Goal: Transaction & Acquisition: Purchase product/service

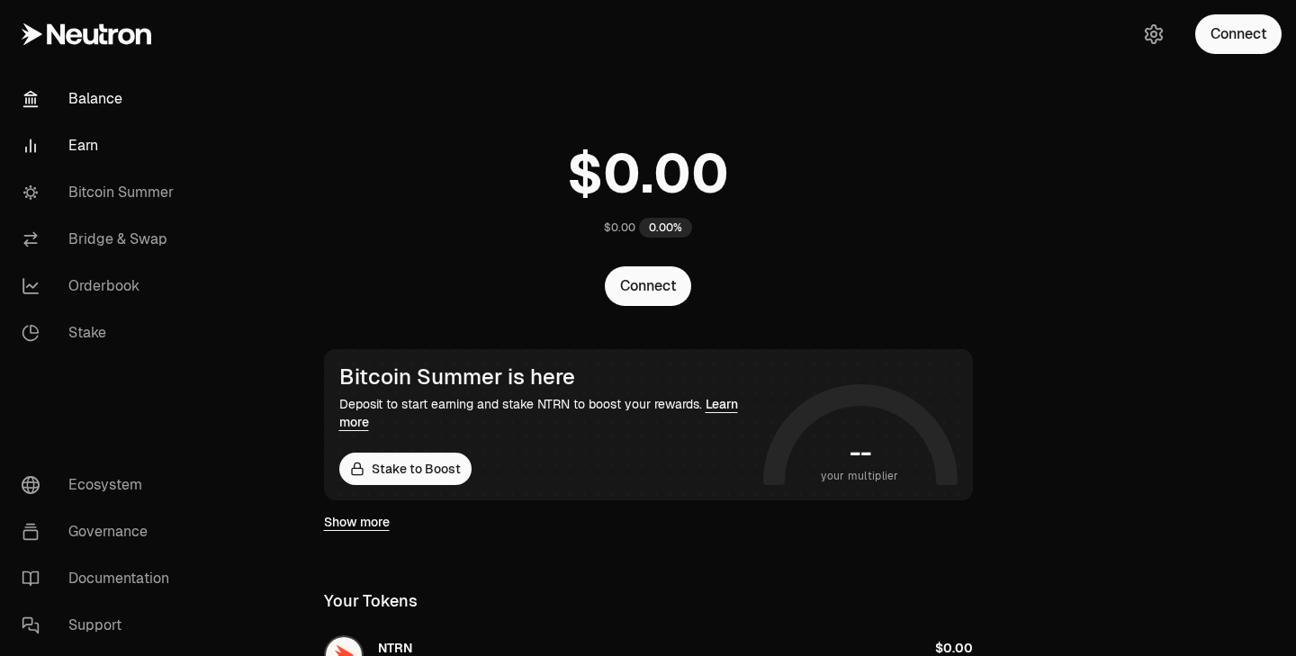
click at [77, 157] on link "Earn" at bounding box center [100, 145] width 187 height 47
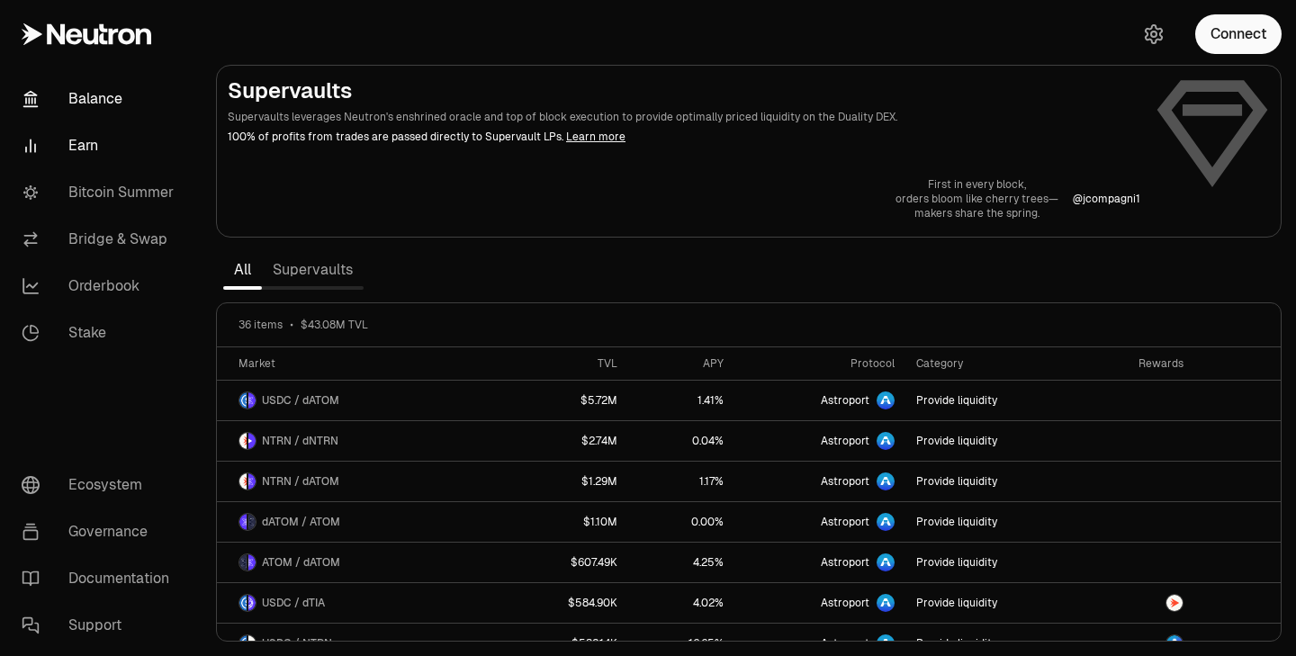
click at [95, 102] on link "Balance" at bounding box center [100, 99] width 187 height 47
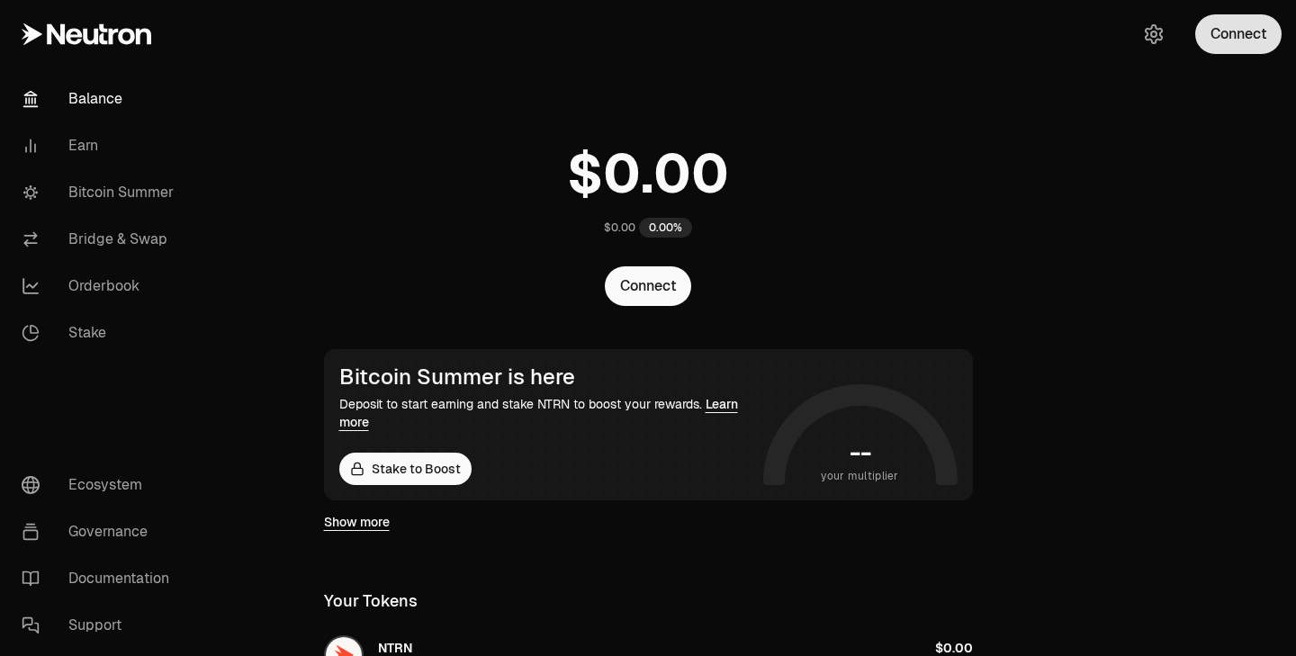
click at [1231, 46] on button "Connect" at bounding box center [1238, 34] width 86 height 40
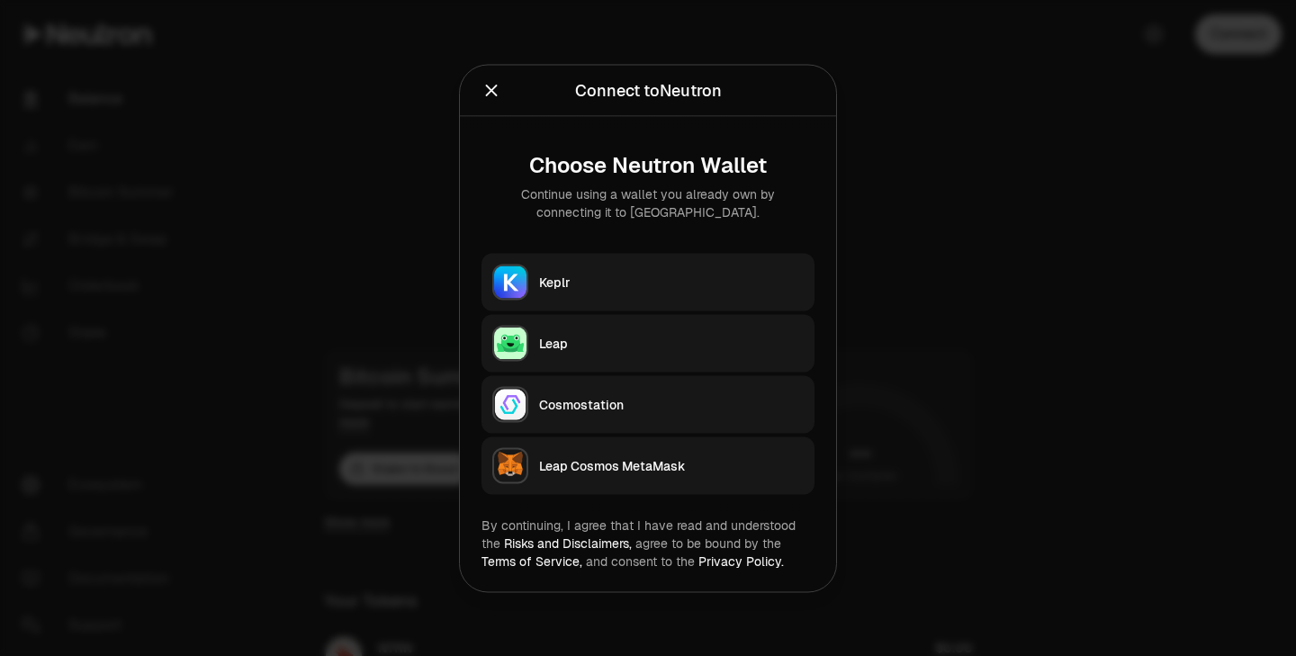
click at [544, 281] on div "Keplr" at bounding box center [671, 282] width 265 height 18
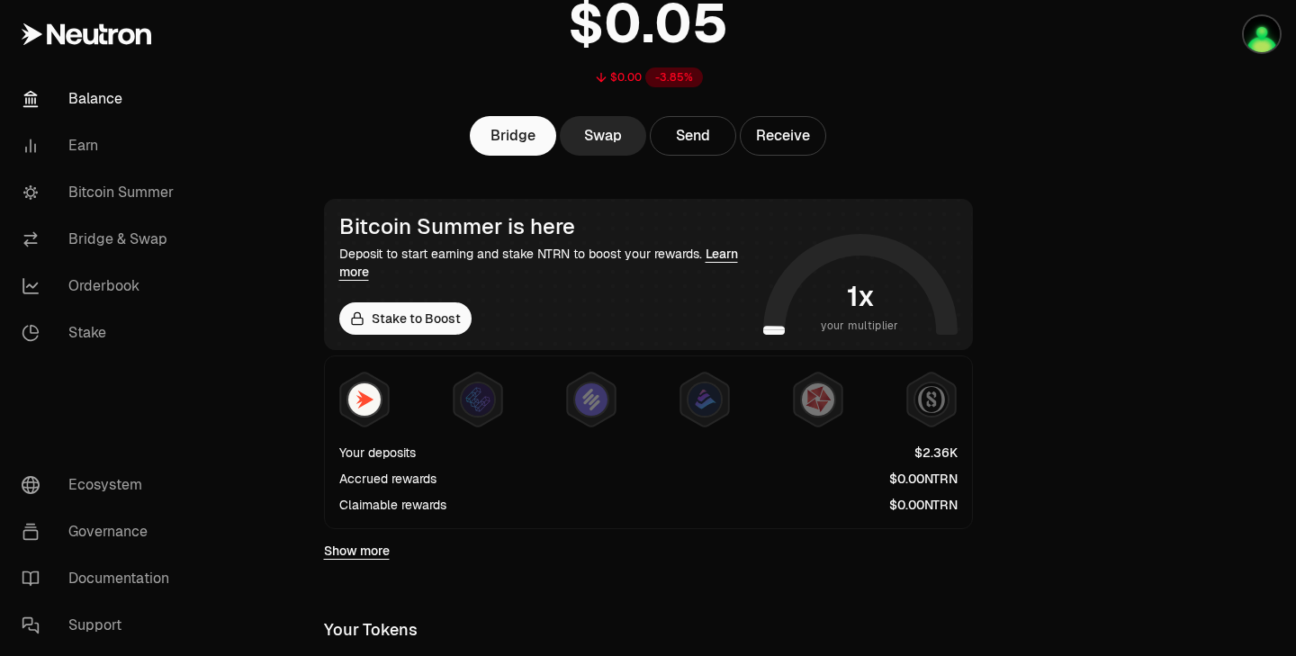
scroll to position [151, 0]
click at [354, 549] on link "Show more" at bounding box center [357, 550] width 66 height 18
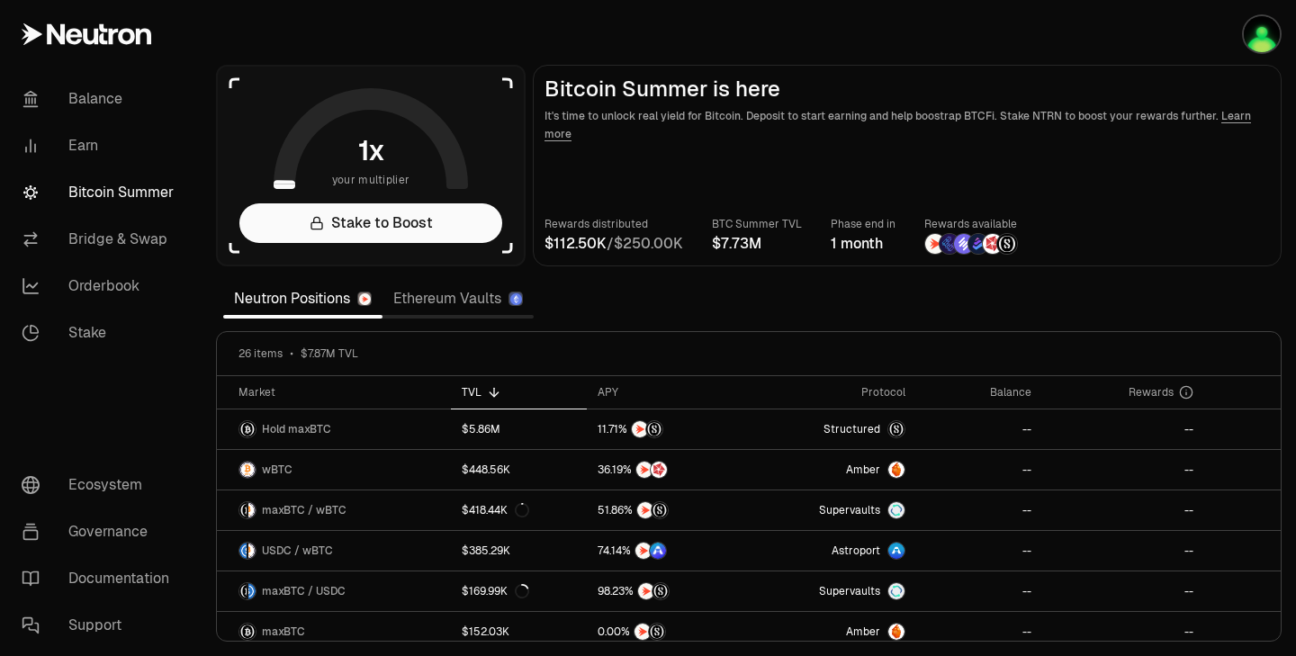
click at [504, 79] on icon at bounding box center [506, 83] width 9 height 9
click at [393, 212] on link "Stake to Boost" at bounding box center [370, 223] width 263 height 40
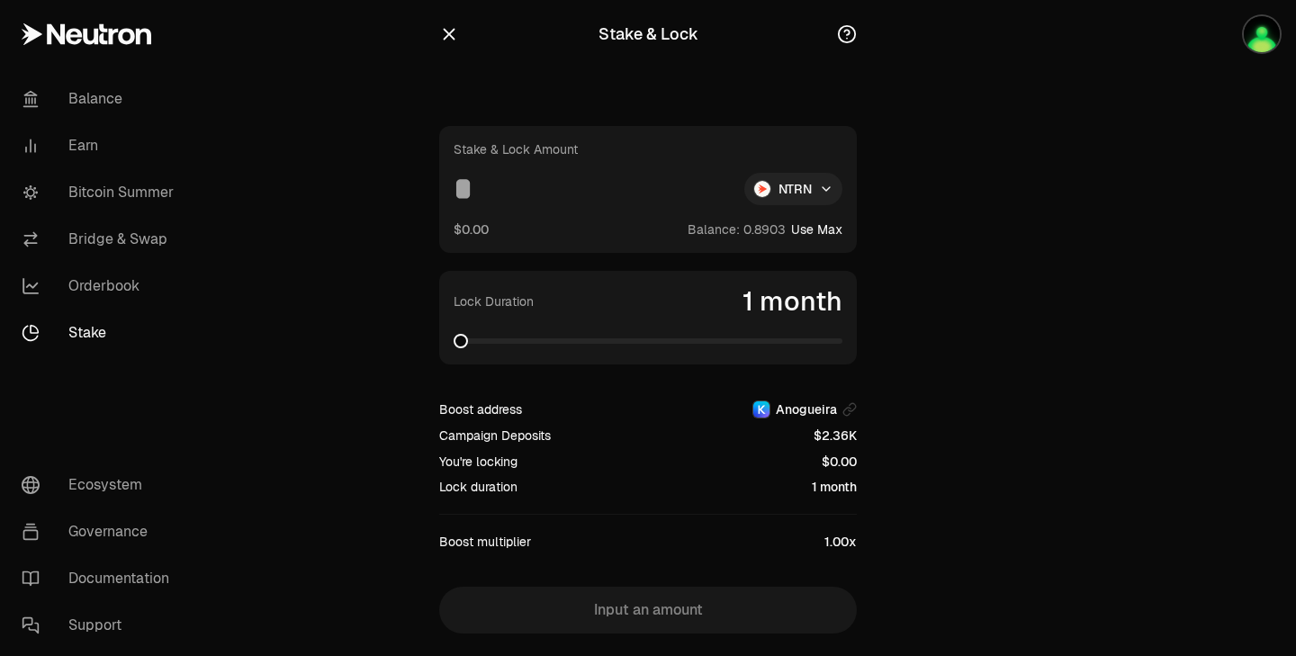
click at [784, 196] on html "Balance Earn Bitcoin Summer Bridge & Swap Orderbook Stake Ecosystem Governance …" at bounding box center [648, 353] width 1296 height 706
click at [892, 136] on html "Balance Earn Bitcoin Summer Bridge & Swap Orderbook Stake Ecosystem Governance …" at bounding box center [648, 353] width 1296 height 706
click at [447, 33] on icon "button" at bounding box center [450, 35] width 12 height 12
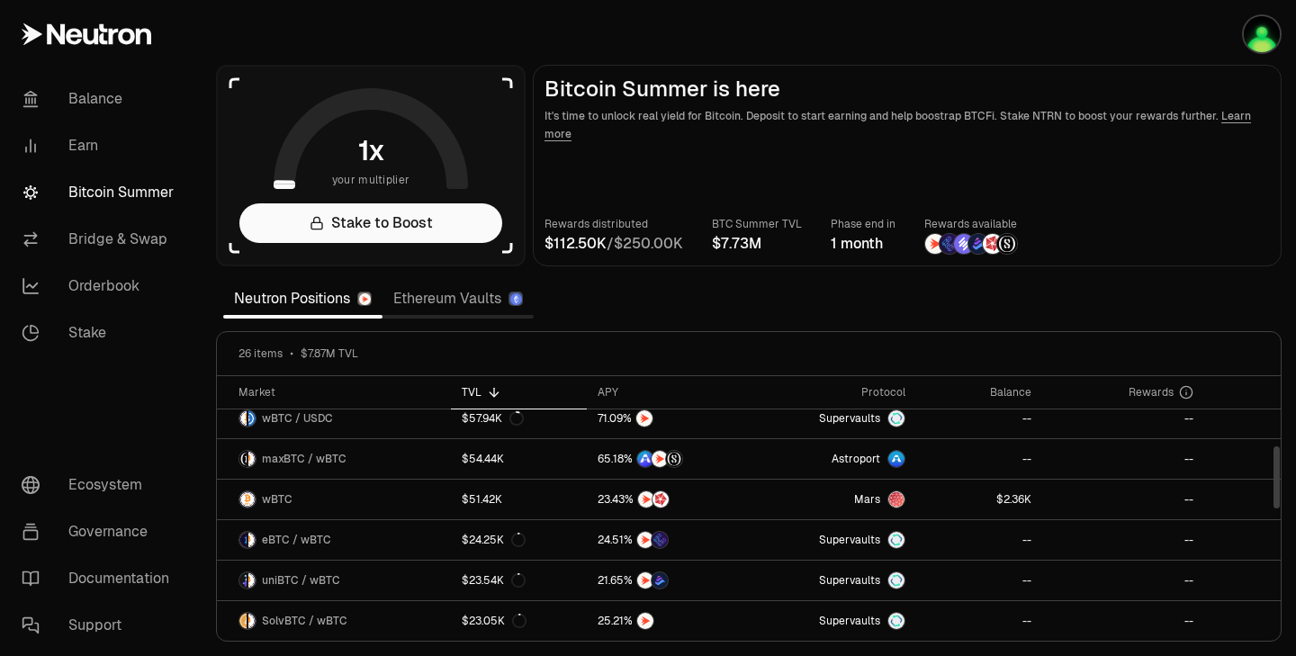
scroll to position [300, 0]
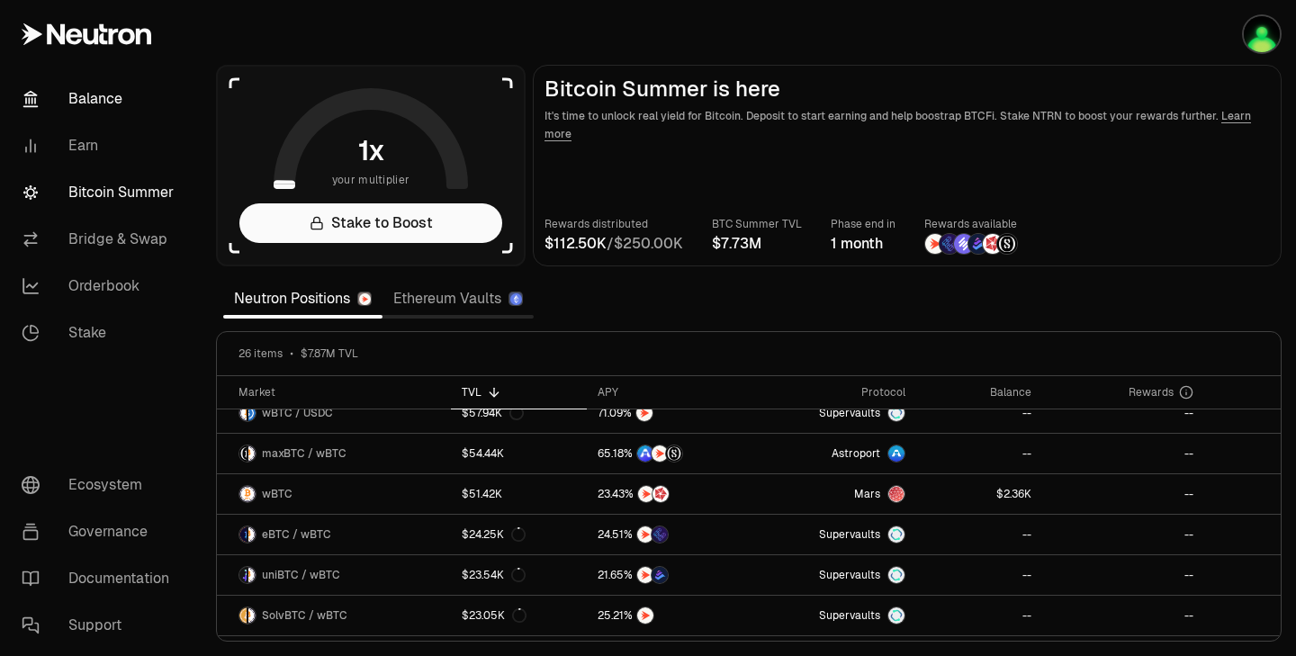
click at [135, 96] on link "Balance" at bounding box center [100, 99] width 187 height 47
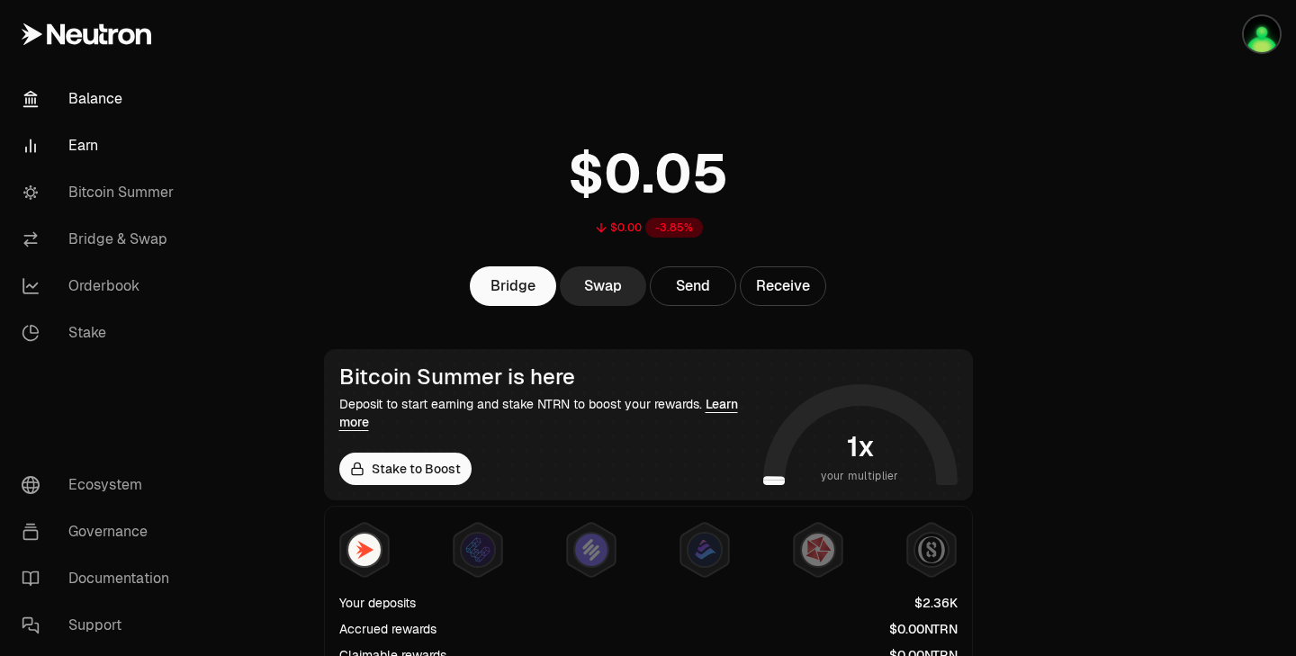
click at [80, 148] on link "Earn" at bounding box center [100, 145] width 187 height 47
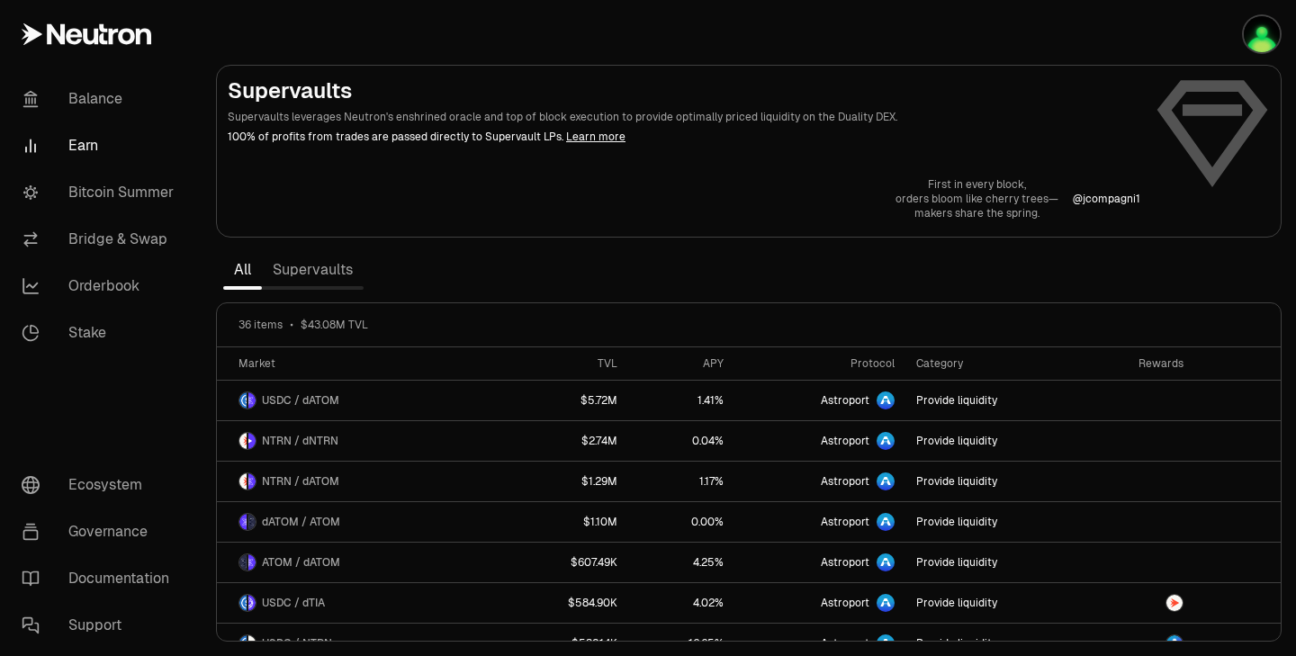
click at [320, 274] on link "Supervaults" at bounding box center [313, 270] width 102 height 36
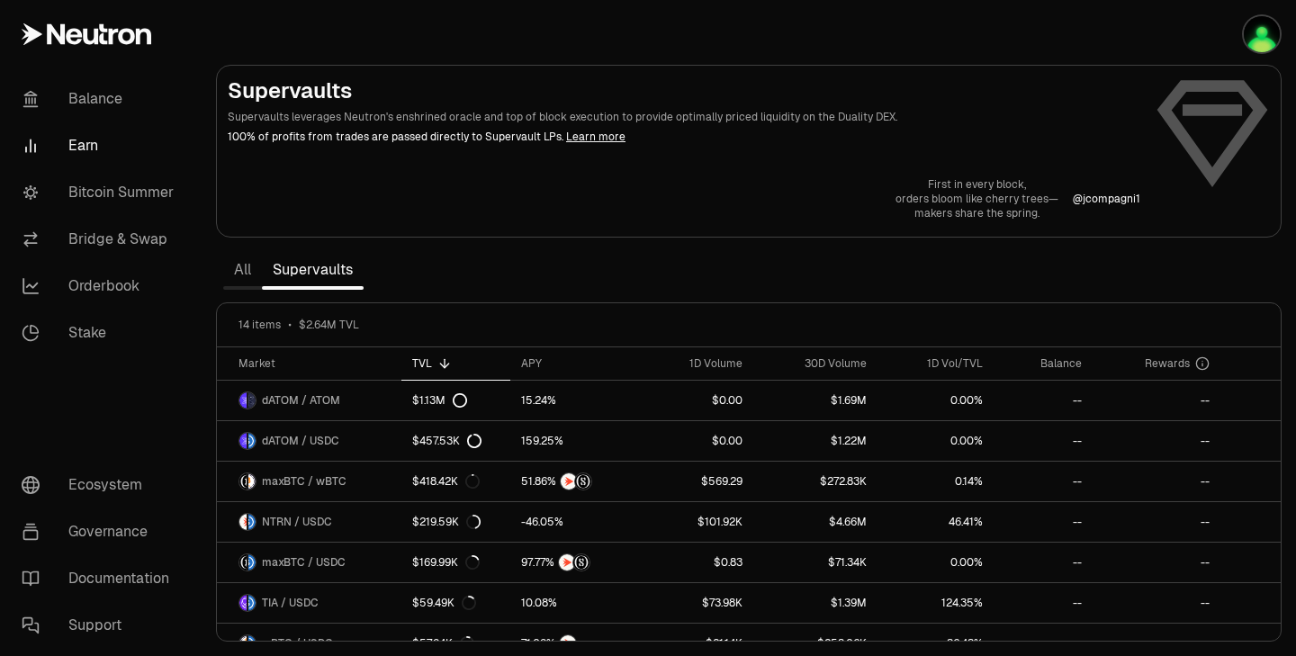
click at [253, 274] on link "All" at bounding box center [242, 270] width 39 height 36
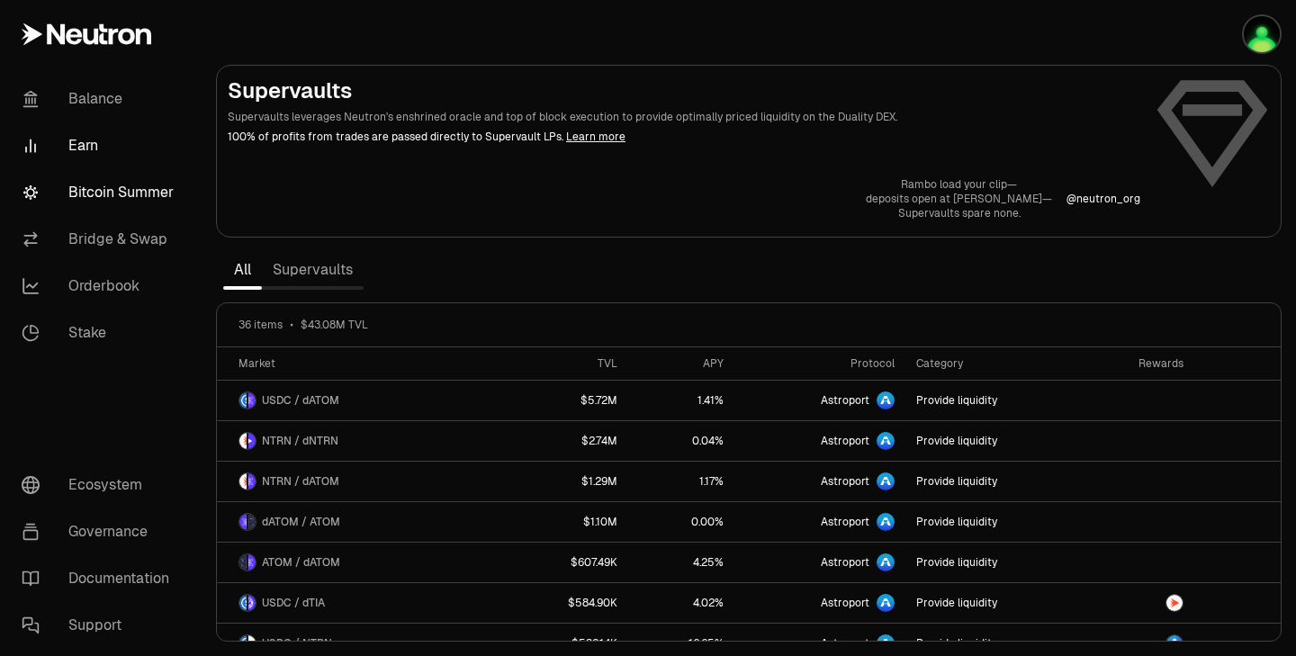
click at [85, 188] on link "Bitcoin Summer" at bounding box center [100, 192] width 187 height 47
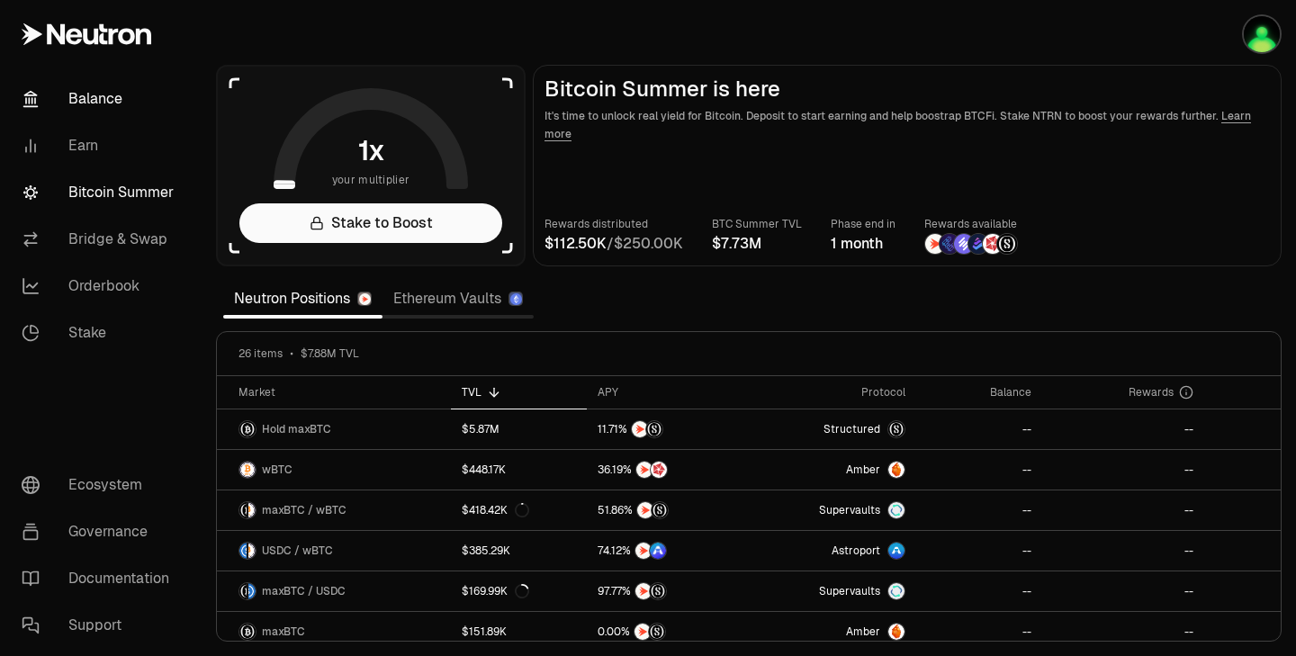
click at [106, 98] on link "Balance" at bounding box center [100, 99] width 187 height 47
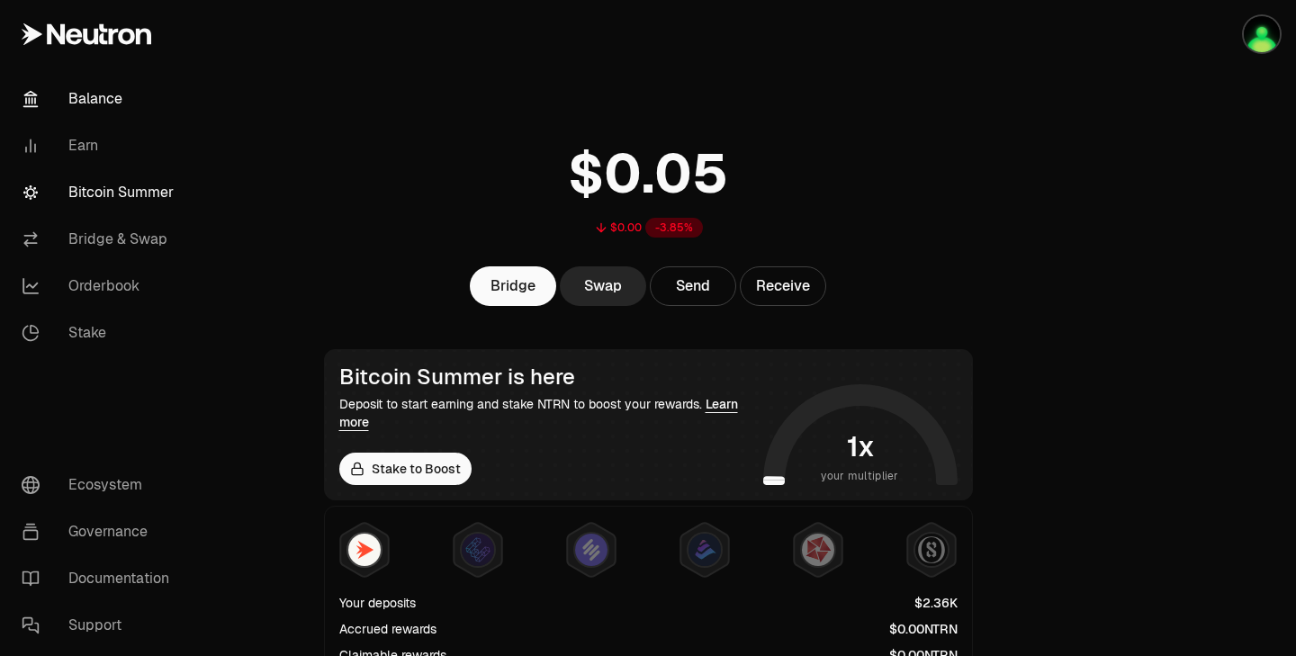
click at [99, 178] on link "Bitcoin Summer" at bounding box center [100, 192] width 187 height 47
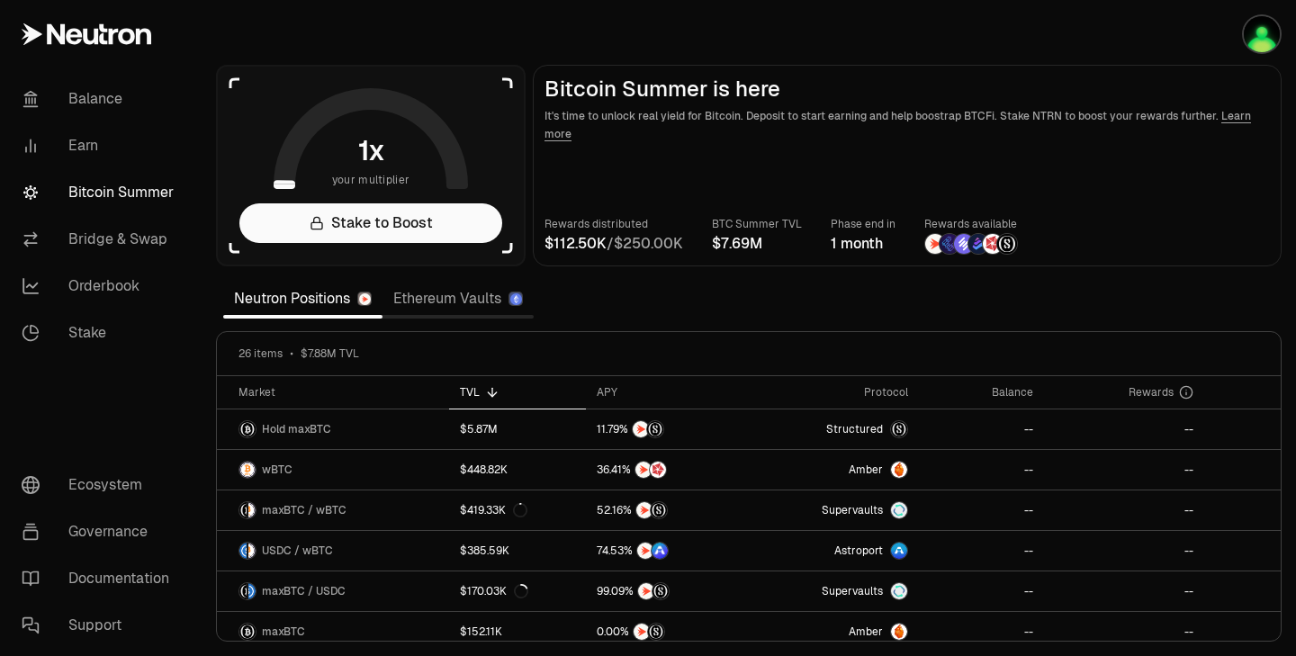
click at [742, 303] on section "your multiplier Stake to Boost Bitcoin Summer is here It's time to unlock real …" at bounding box center [749, 328] width 1094 height 656
click at [76, 184] on link "Bitcoin Summer" at bounding box center [100, 192] width 187 height 47
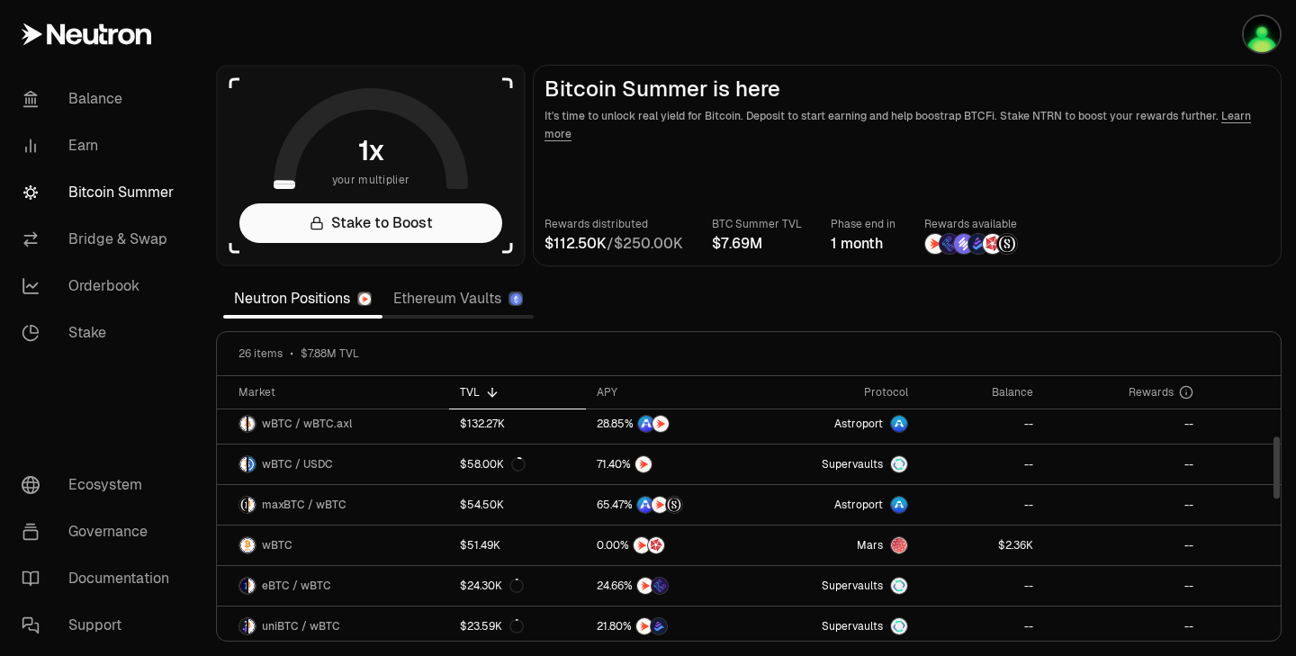
scroll to position [254, 0]
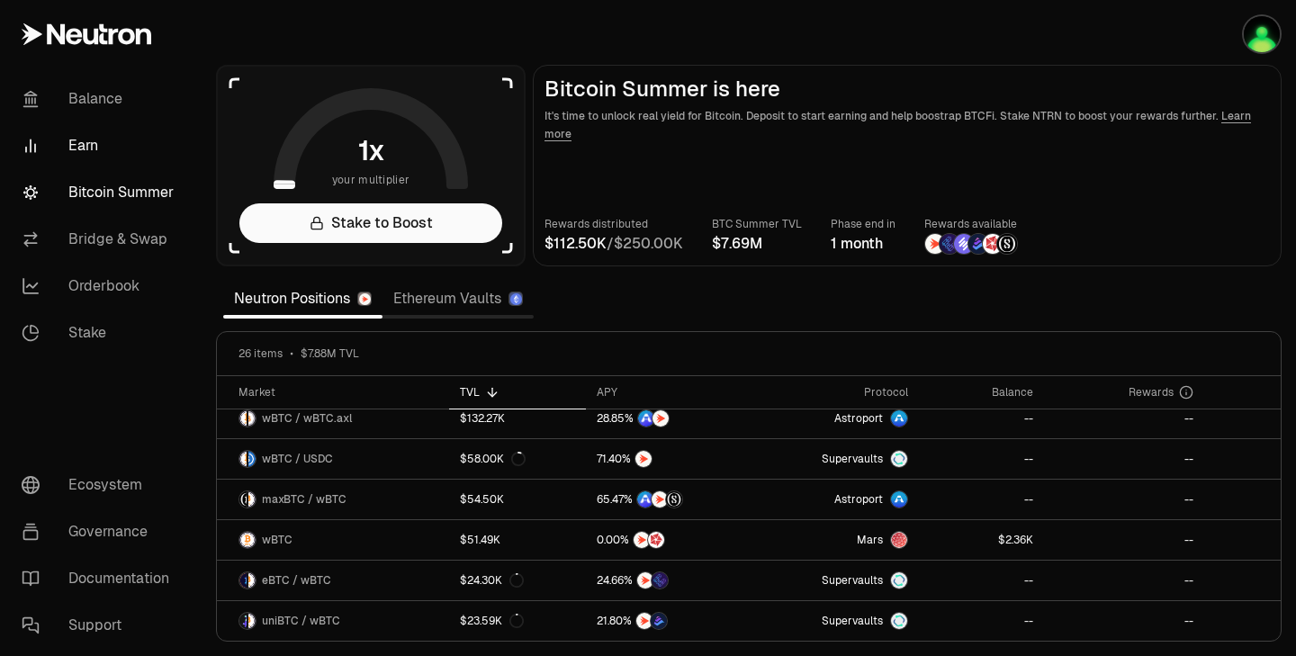
click at [92, 152] on link "Earn" at bounding box center [100, 145] width 187 height 47
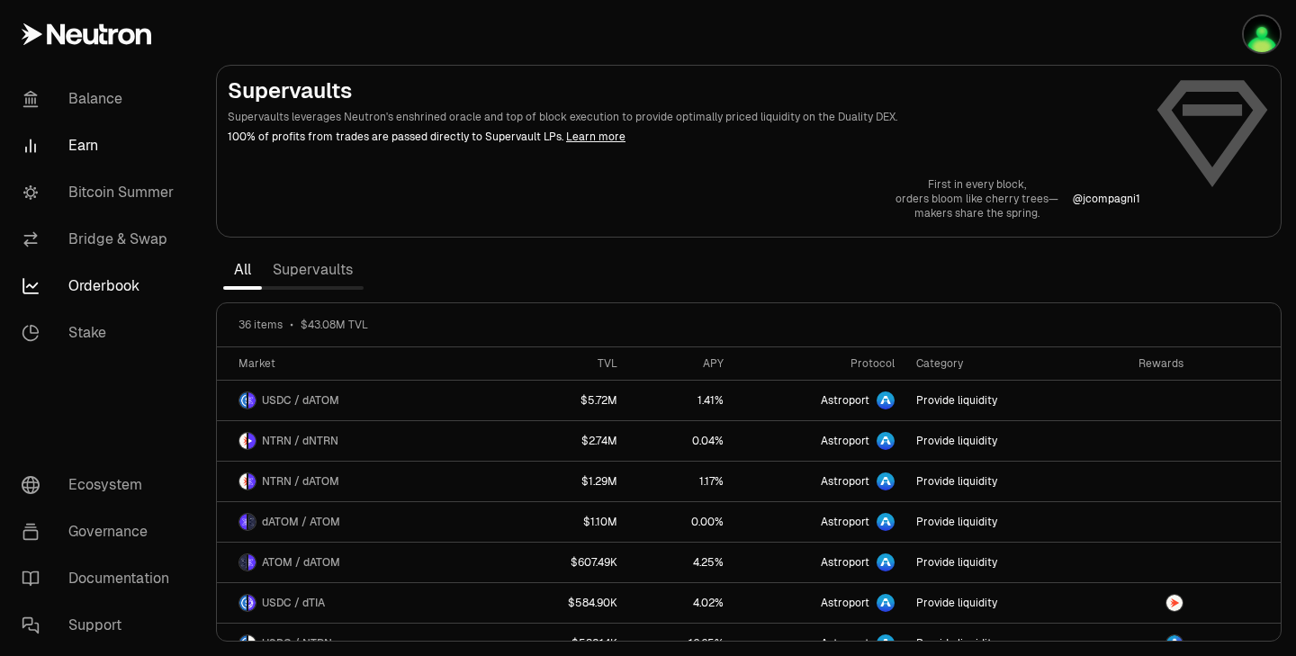
click at [88, 291] on link "Orderbook" at bounding box center [100, 286] width 187 height 47
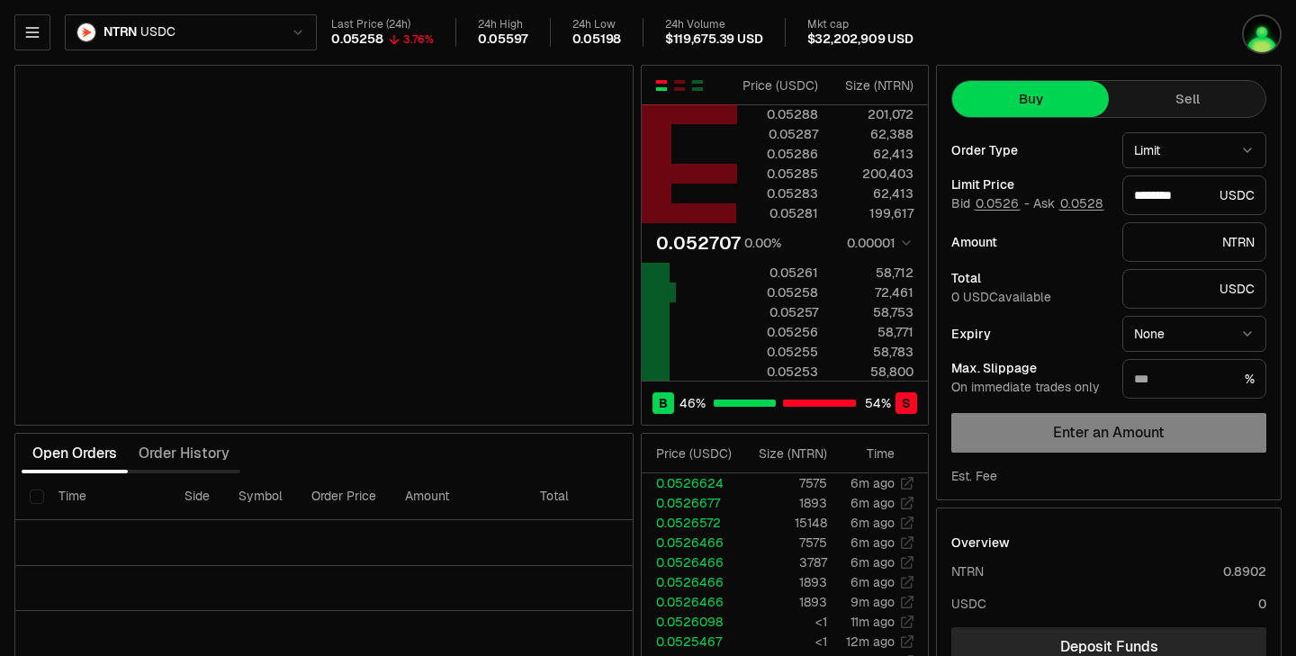
click at [1169, 155] on html "Balance Earn Bitcoin Summer Bridge & Swap Orderbook Stake Ecosystem Governance …" at bounding box center [648, 392] width 1296 height 784
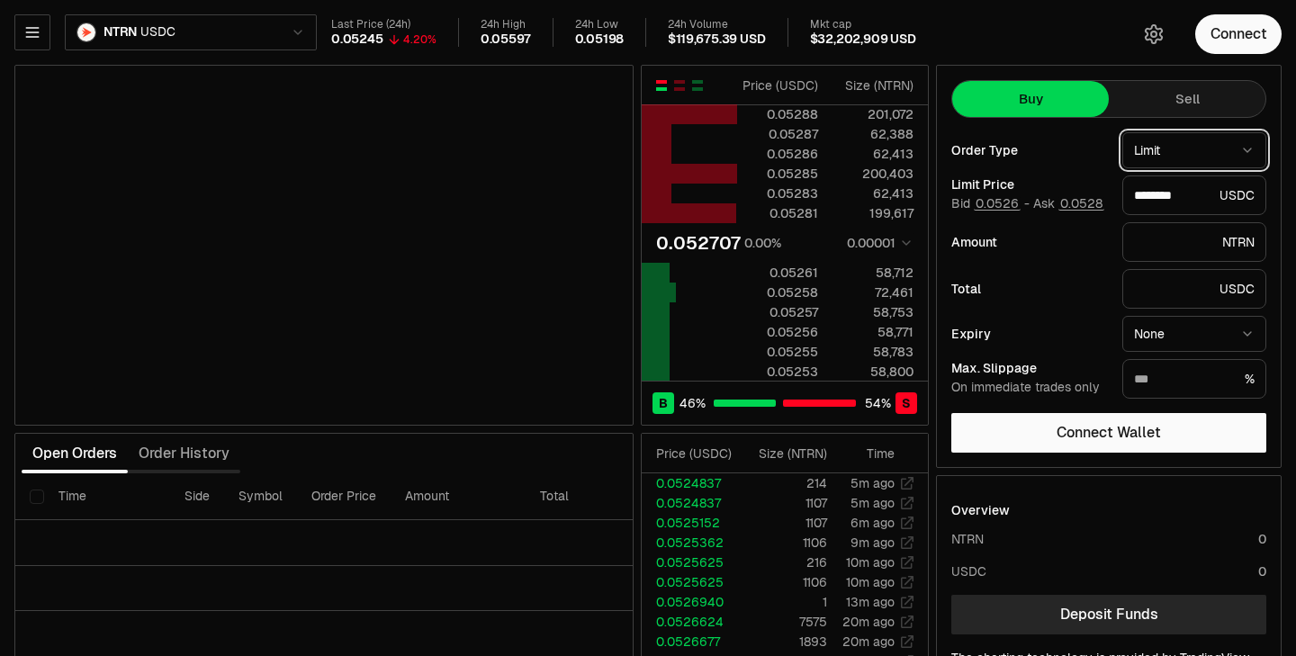
type input "********"
